Goal: Information Seeking & Learning: Check status

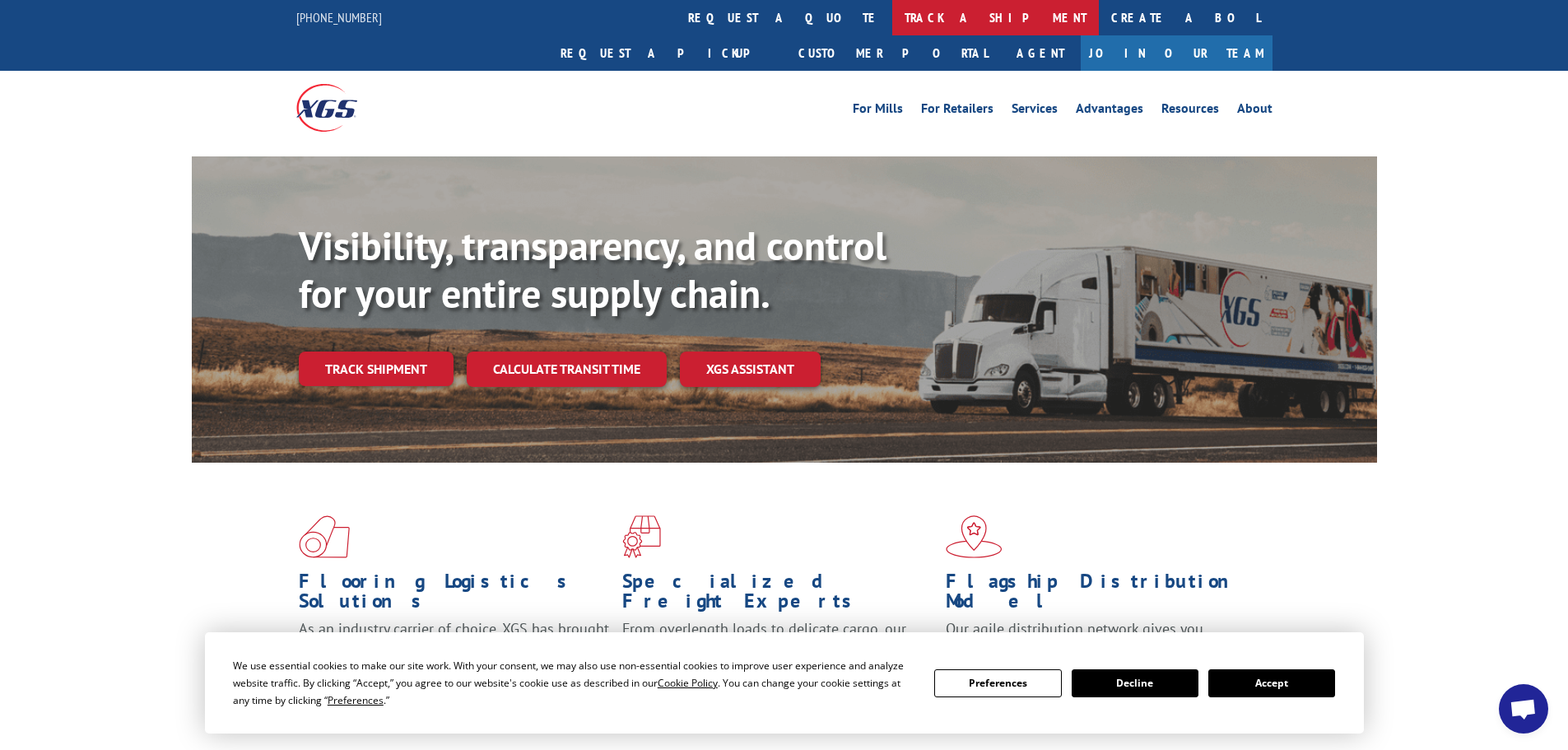
click at [892, 11] on link "track a shipment" at bounding box center [995, 18] width 207 height 35
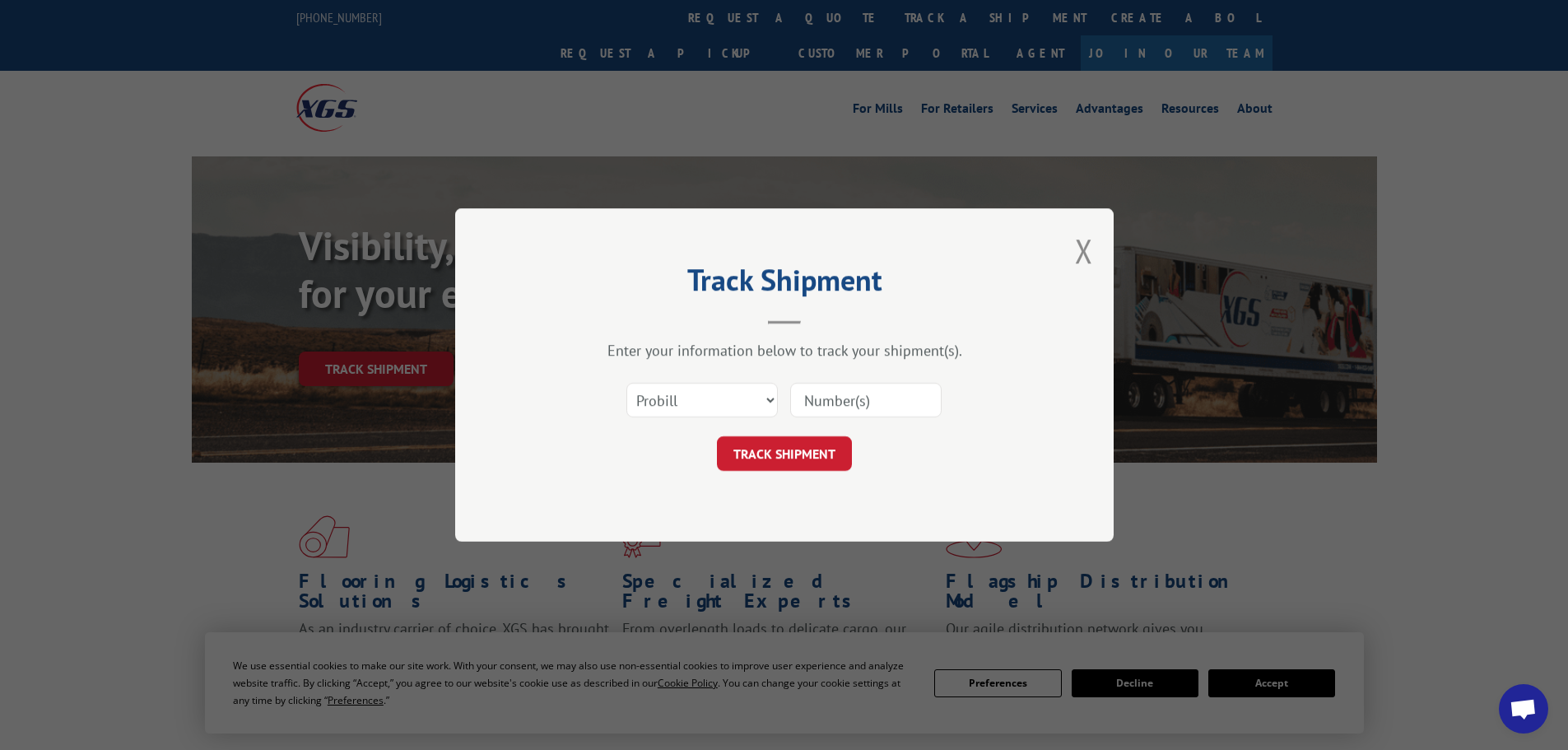
click at [834, 396] on input at bounding box center [865, 400] width 151 height 34
paste input "1Z6YY3850399489626"
type input "1Z6YY3850399489626"
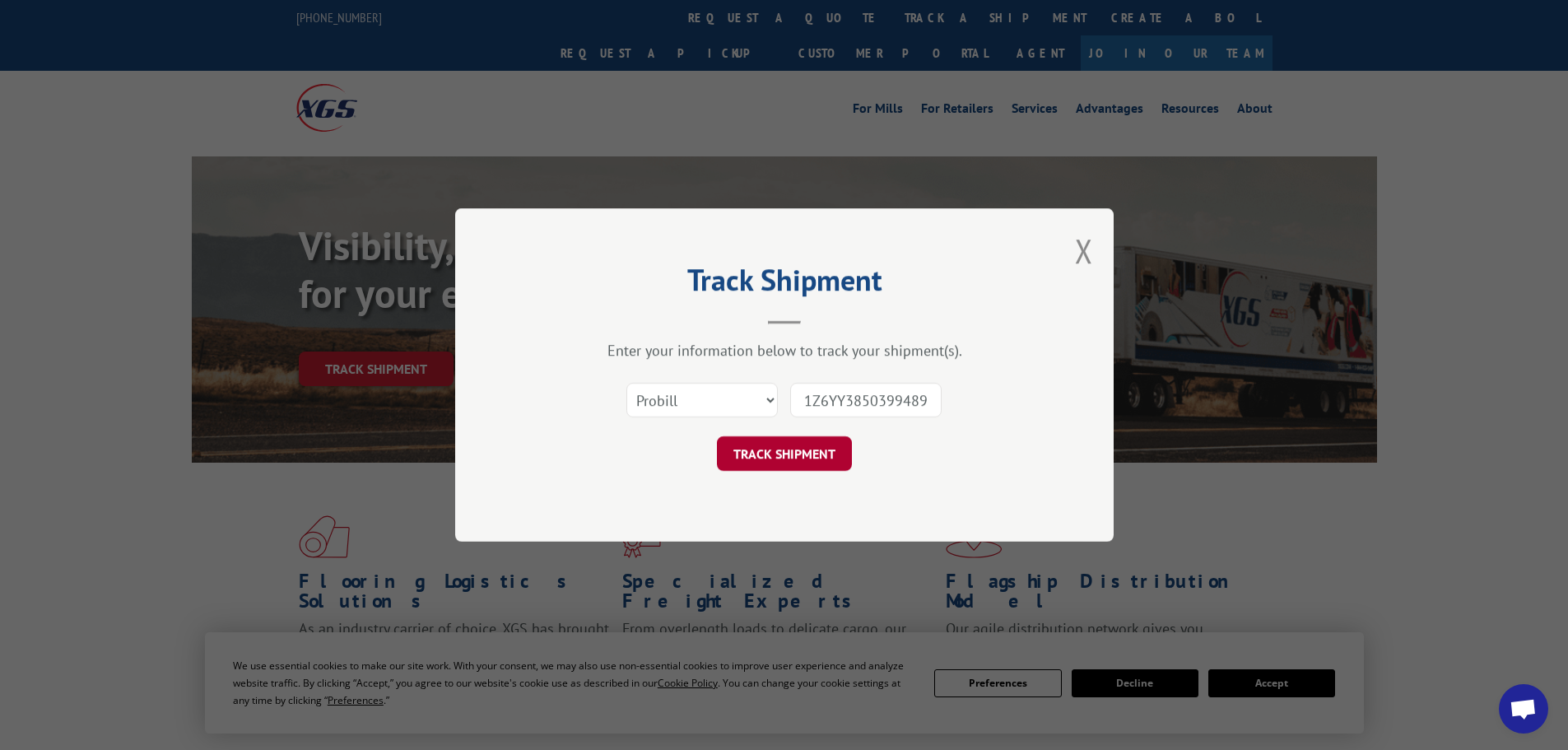
click at [819, 458] on button "TRACK SHIPMENT" at bounding box center [784, 453] width 135 height 34
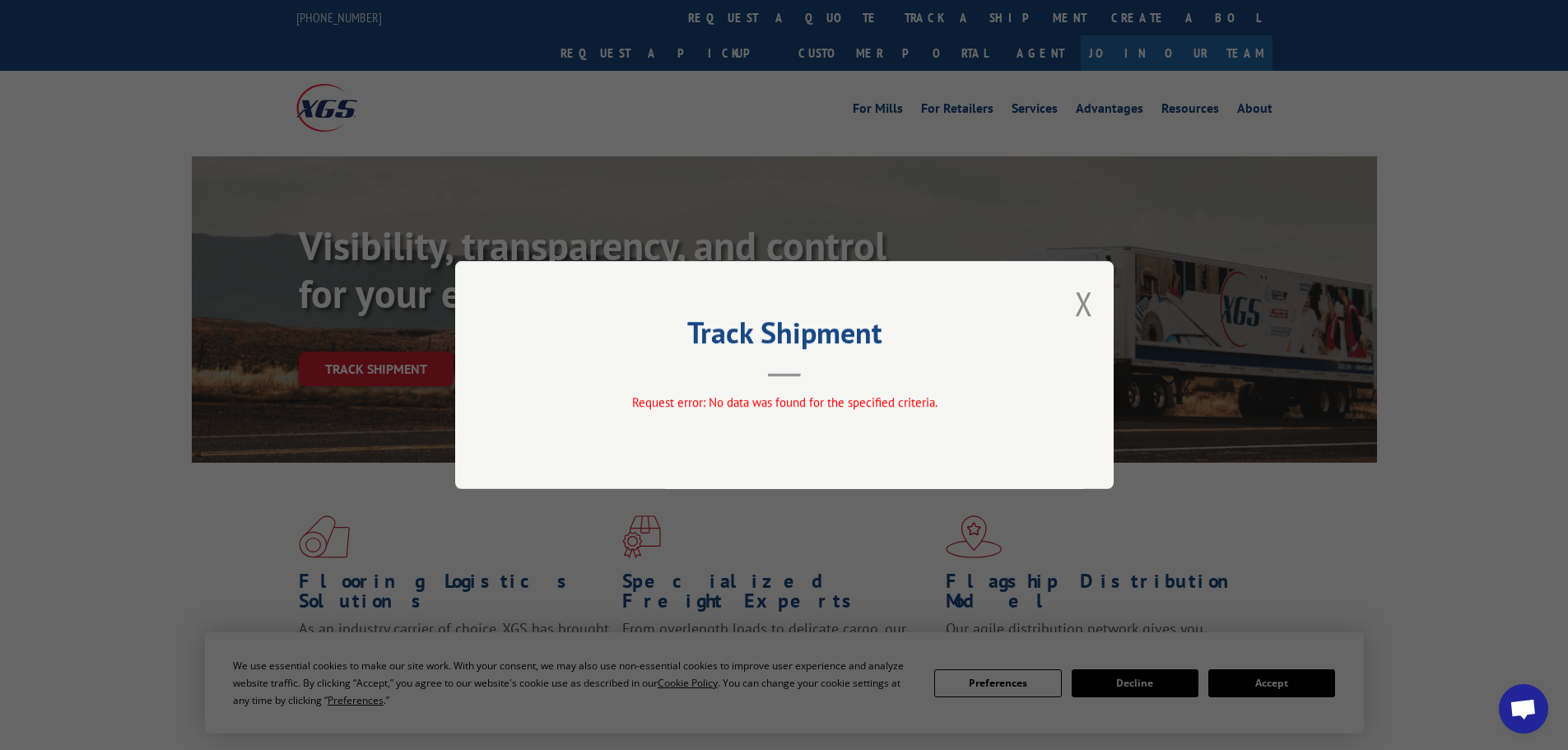
click at [1095, 294] on div "Track Shipment Request error: No data was found for the specified criteria." at bounding box center [784, 375] width 658 height 228
click at [1081, 300] on button "Close modal" at bounding box center [1084, 302] width 18 height 43
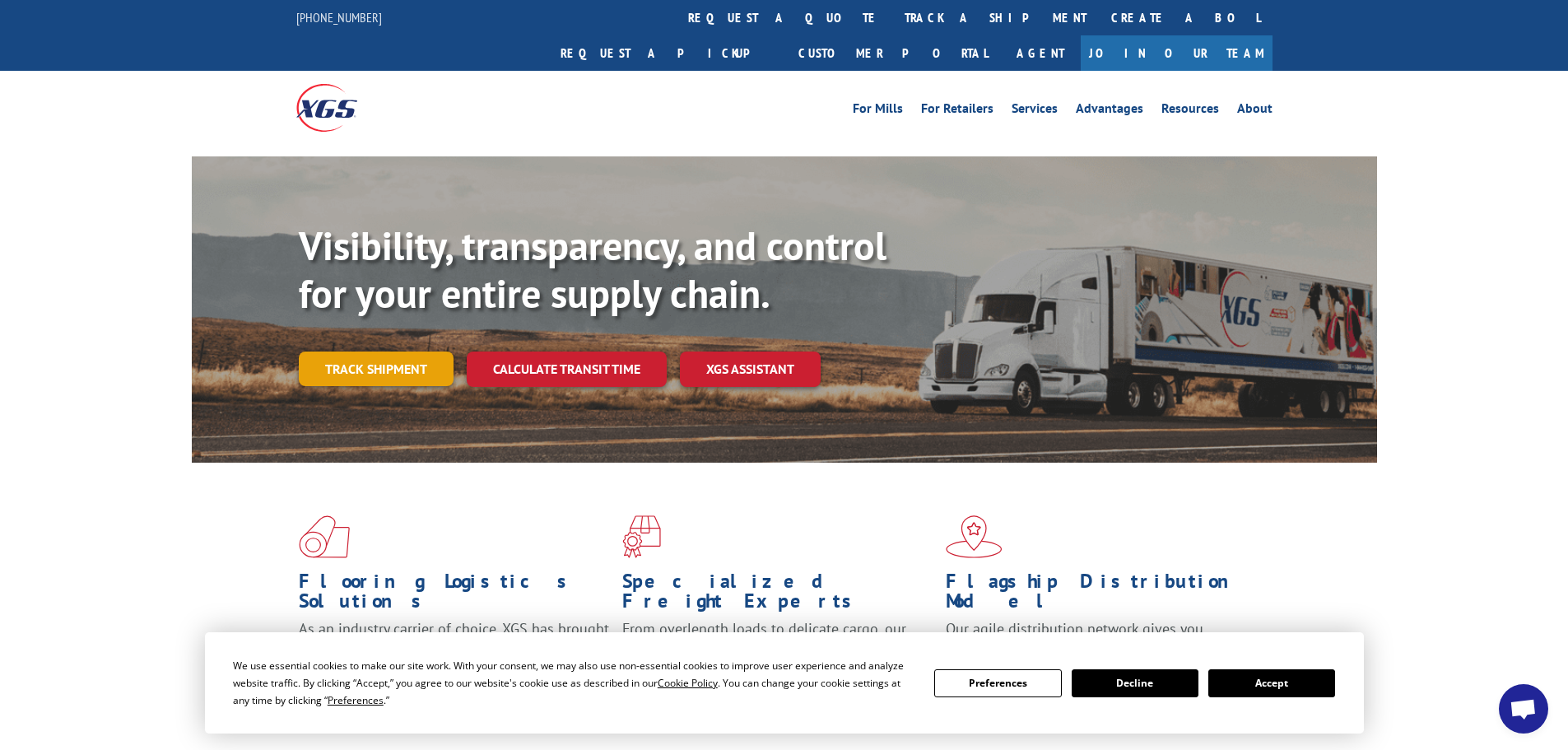
click at [395, 351] on link "Track shipment" at bounding box center [376, 368] width 155 height 34
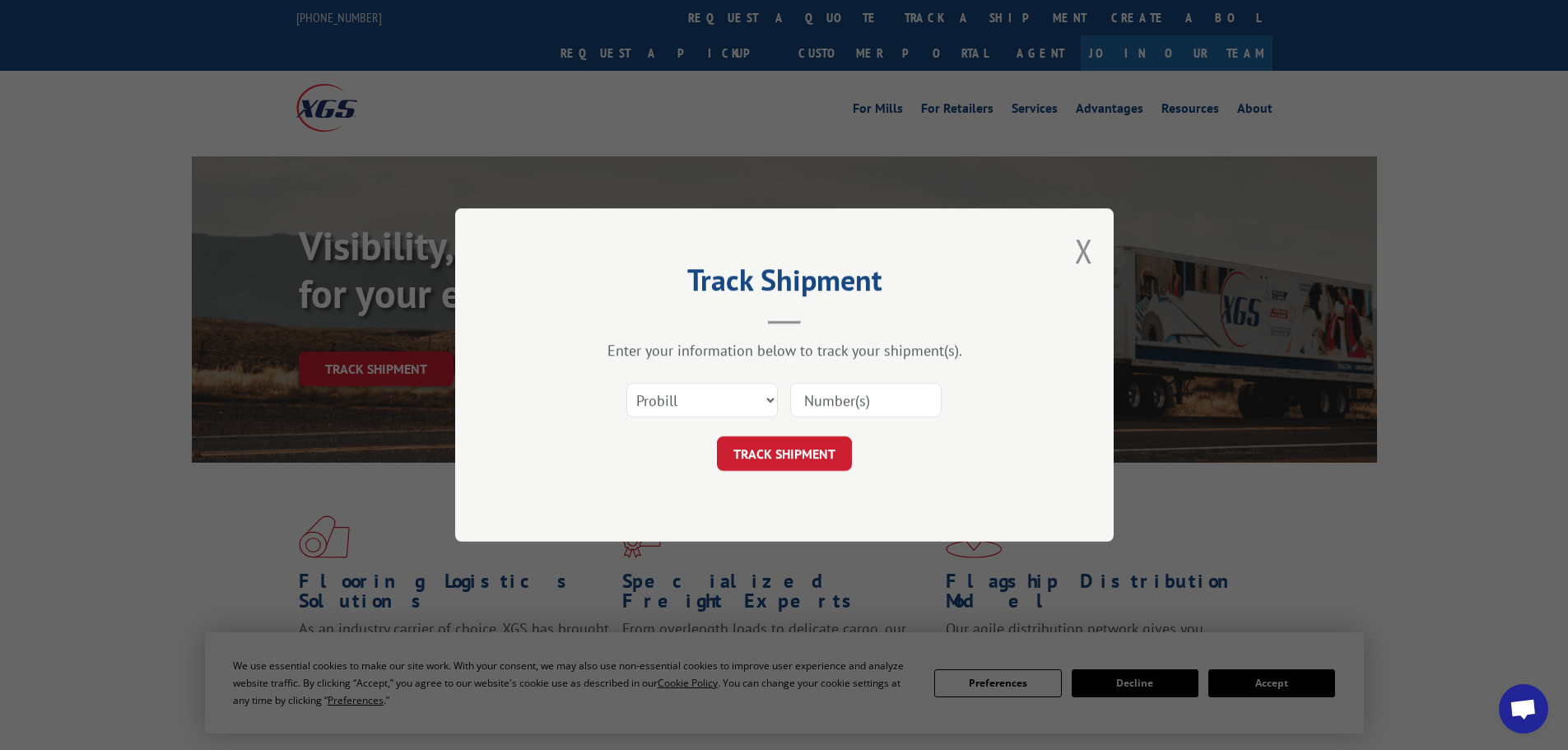
click at [818, 402] on input at bounding box center [865, 400] width 151 height 34
paste input "17692612"
type input "17692612"
click at [770, 444] on button "TRACK SHIPMENT" at bounding box center [784, 453] width 135 height 34
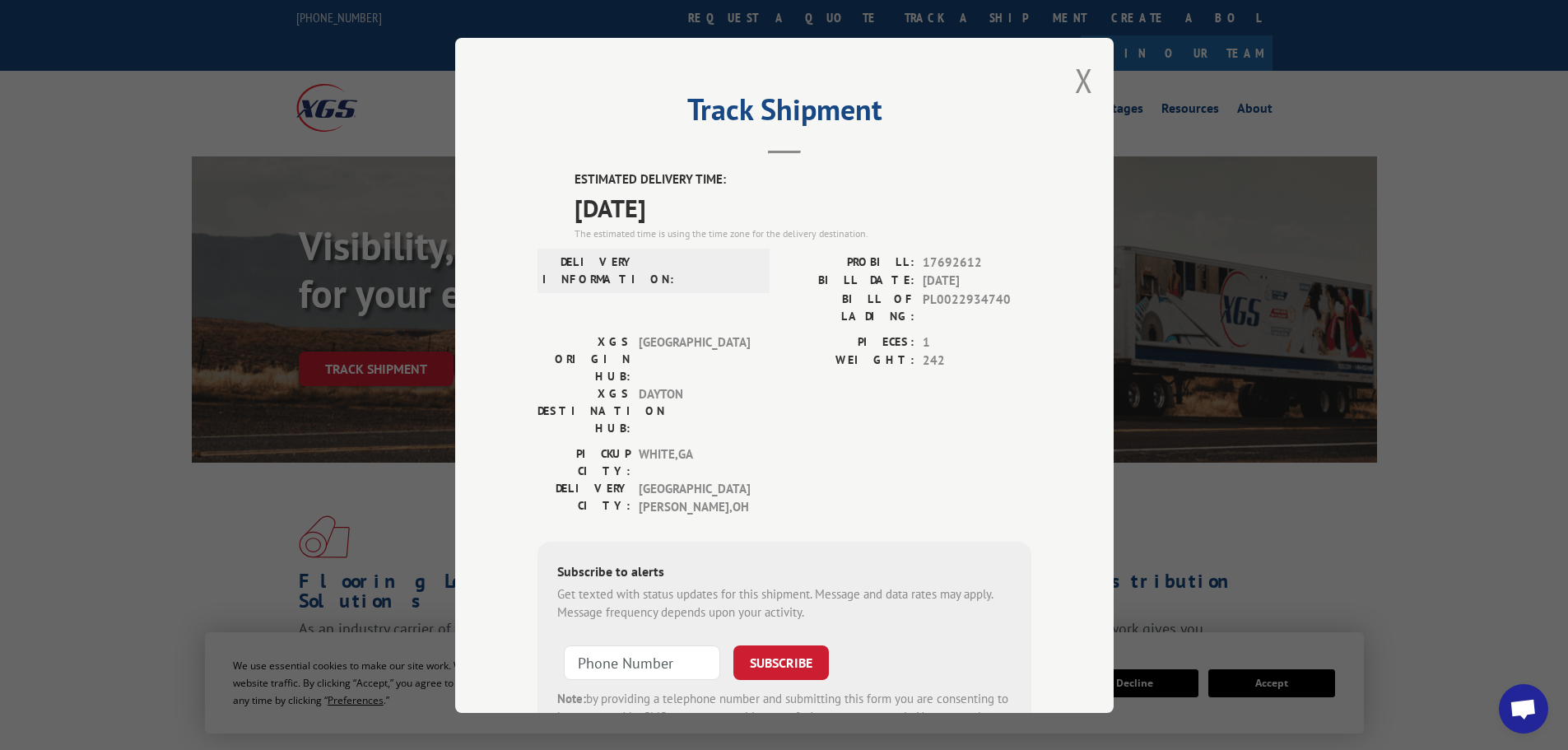
scroll to position [65, 0]
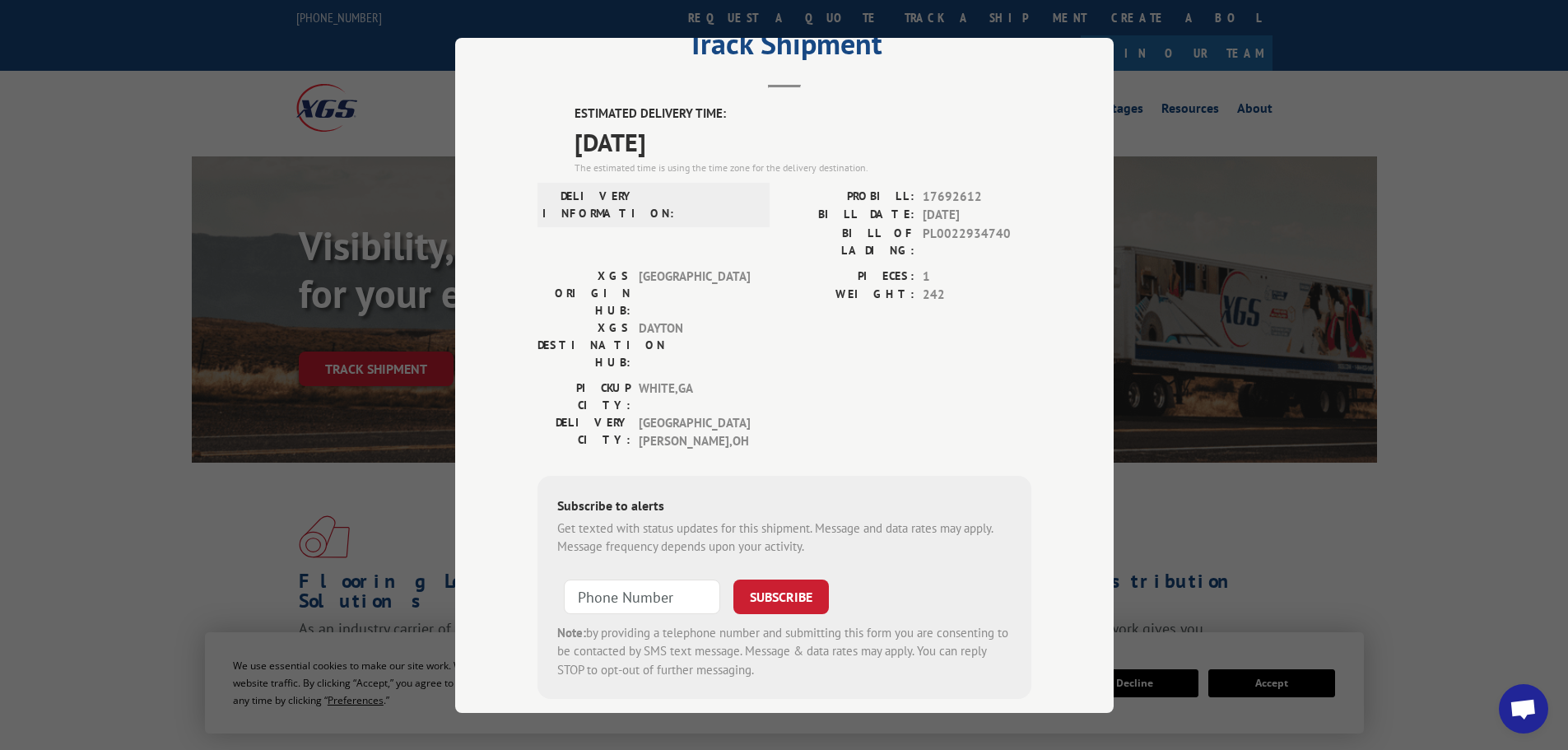
click at [1358, 558] on div "Track Shipment ESTIMATED DELIVERY TIME: [DATE] The estimated time is using the …" at bounding box center [784, 375] width 1568 height 750
click at [1272, 463] on div "Track Shipment ESTIMATED DELIVERY TIME: [DATE] The estimated time is using the …" at bounding box center [784, 375] width 1568 height 750
